Goal: Navigation & Orientation: Find specific page/section

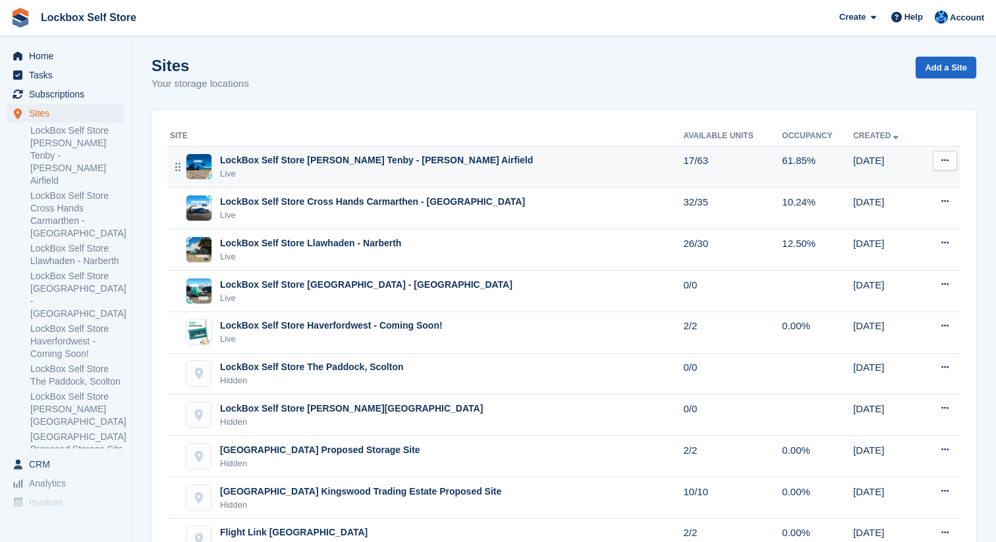
click at [398, 163] on div "LockBox Self Store [PERSON_NAME] Tenby - [PERSON_NAME] Airfield" at bounding box center [376, 160] width 313 height 14
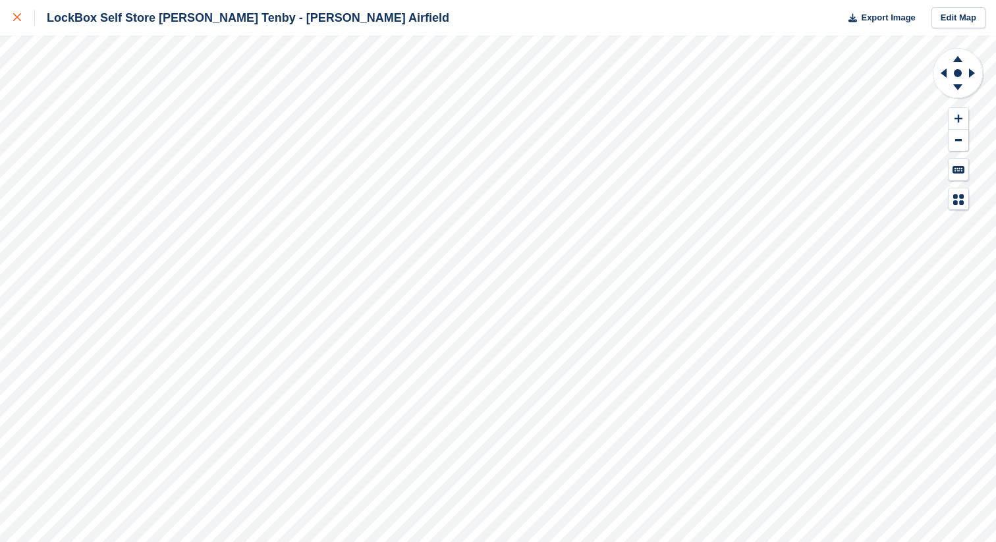
click at [24, 10] on div at bounding box center [24, 18] width 22 height 16
